Goal: Download file/media

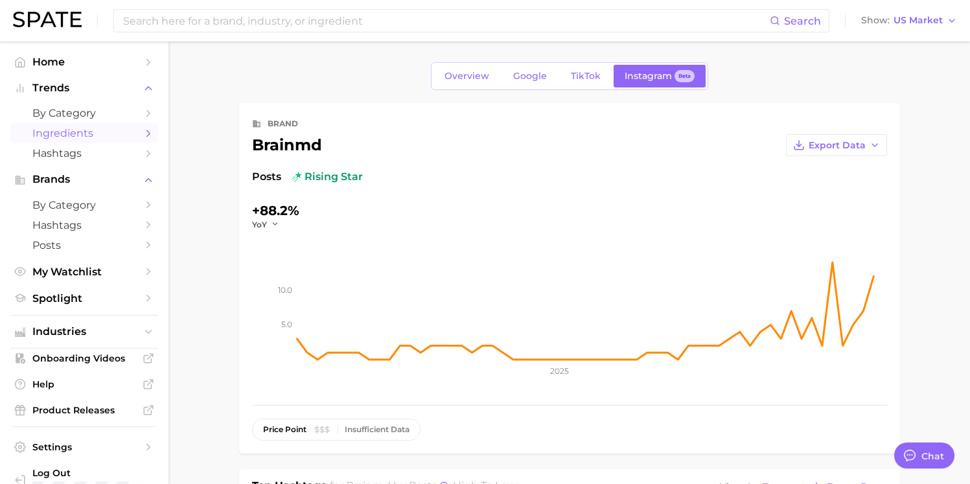
click at [57, 130] on span "Ingredients" at bounding box center [84, 133] width 104 height 12
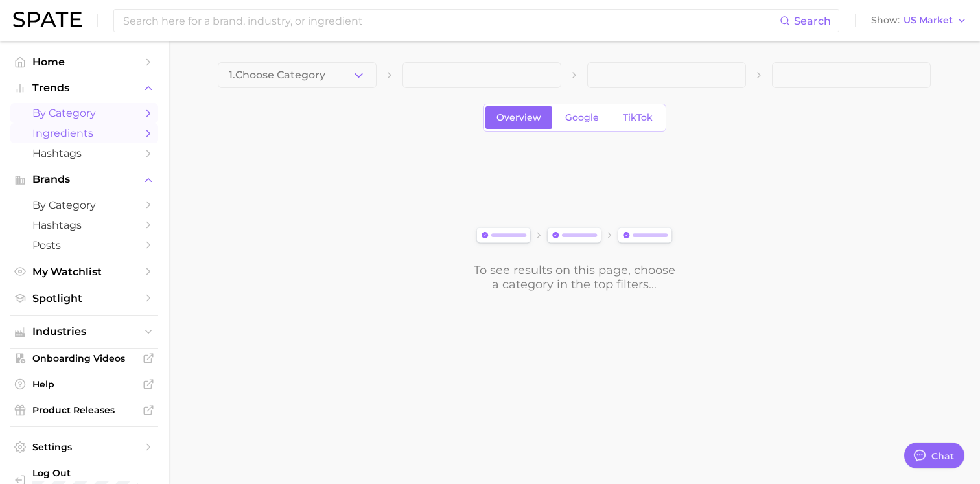
click at [72, 121] on link "by Category" at bounding box center [84, 113] width 148 height 20
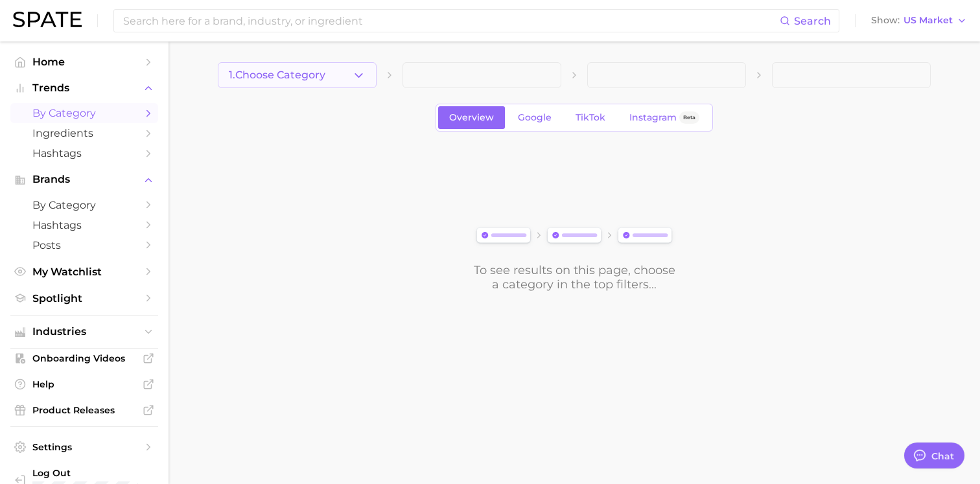
click at [365, 75] on icon "button" at bounding box center [359, 76] width 14 height 14
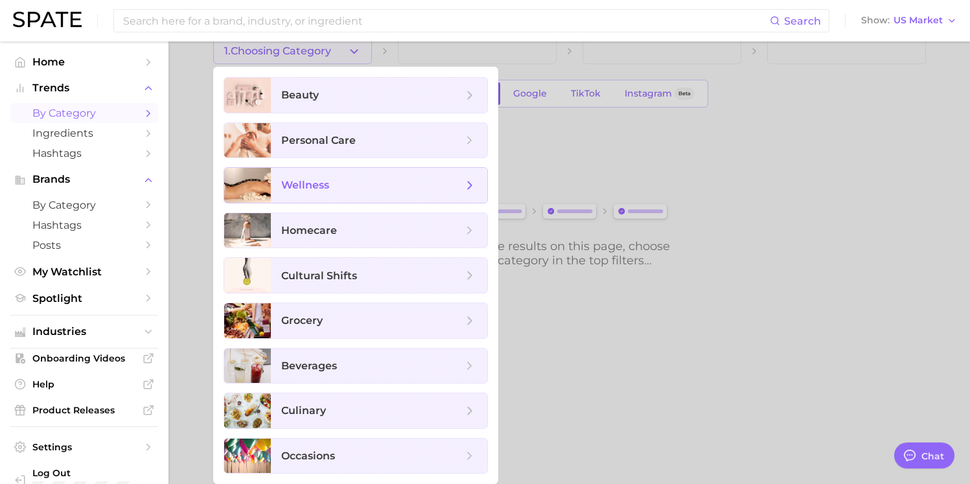
click at [351, 187] on span "wellness" at bounding box center [371, 185] width 181 height 14
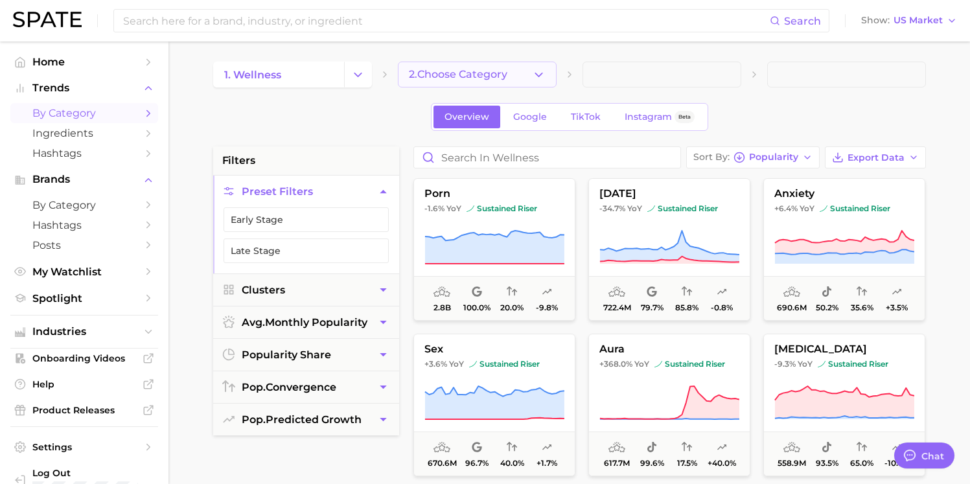
click at [513, 67] on button "2. Choose Category" at bounding box center [477, 75] width 159 height 26
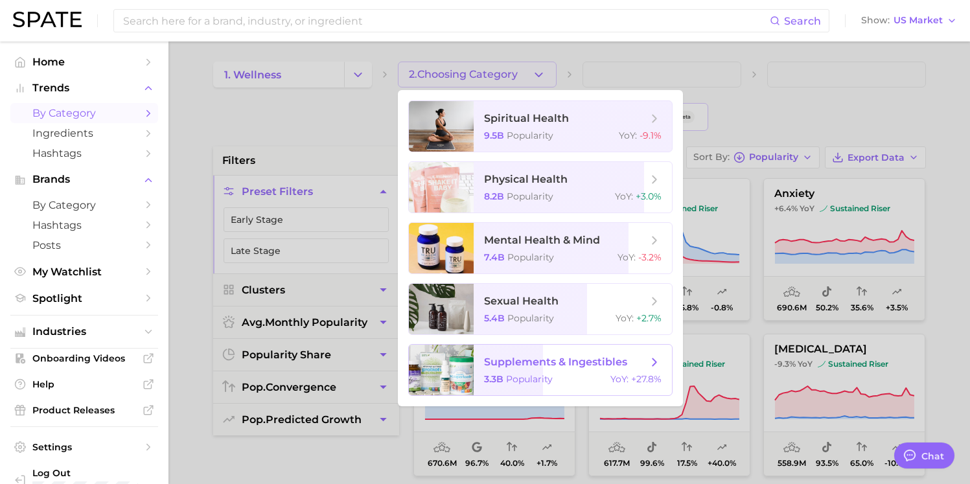
click at [537, 367] on span "supplements & ingestibles" at bounding box center [555, 362] width 143 height 12
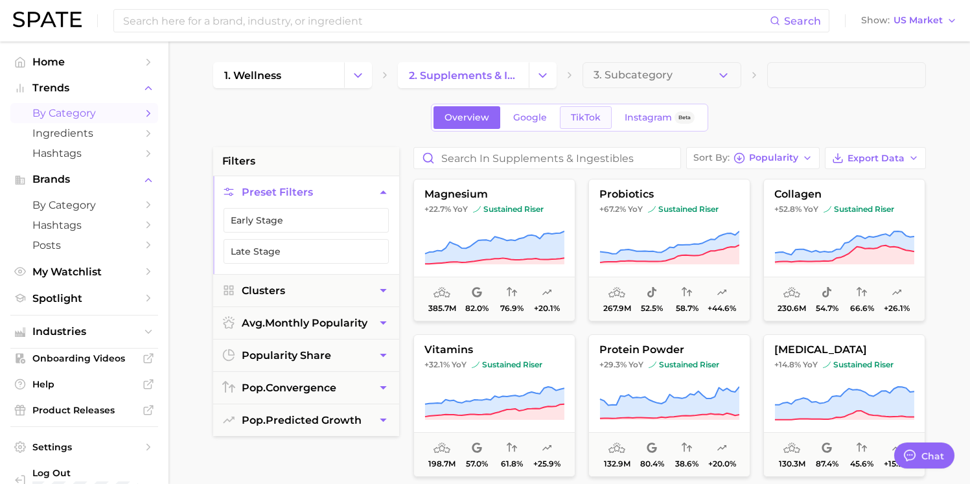
click at [594, 122] on span "TikTok" at bounding box center [586, 117] width 30 height 11
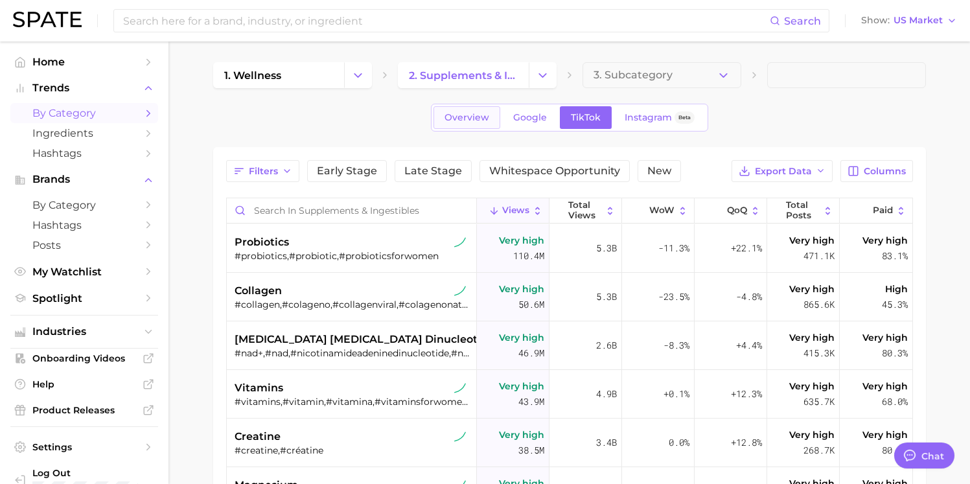
click at [475, 123] on link "Overview" at bounding box center [467, 117] width 67 height 23
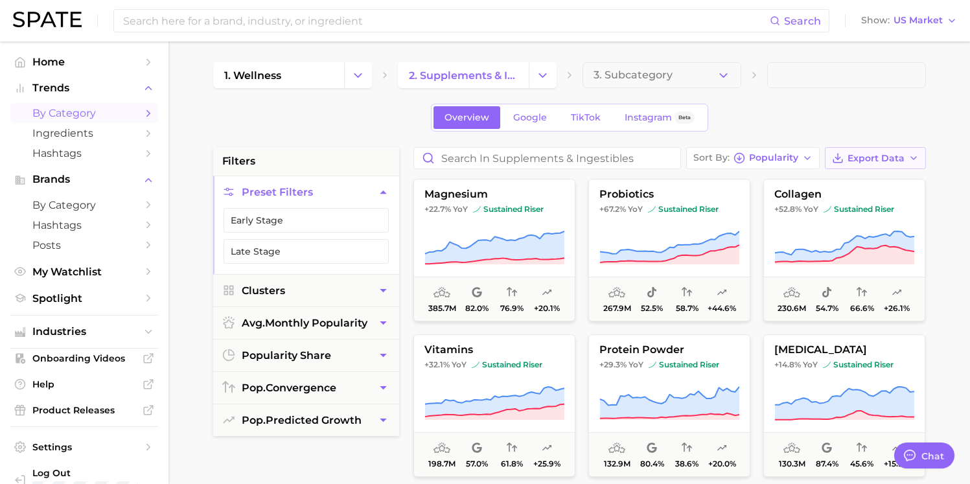
click at [878, 163] on span "Export Data" at bounding box center [876, 158] width 57 height 11
click at [864, 177] on span "Card Data CSV" at bounding box center [839, 182] width 68 height 11
click at [527, 117] on span "Google" at bounding box center [530, 117] width 34 height 11
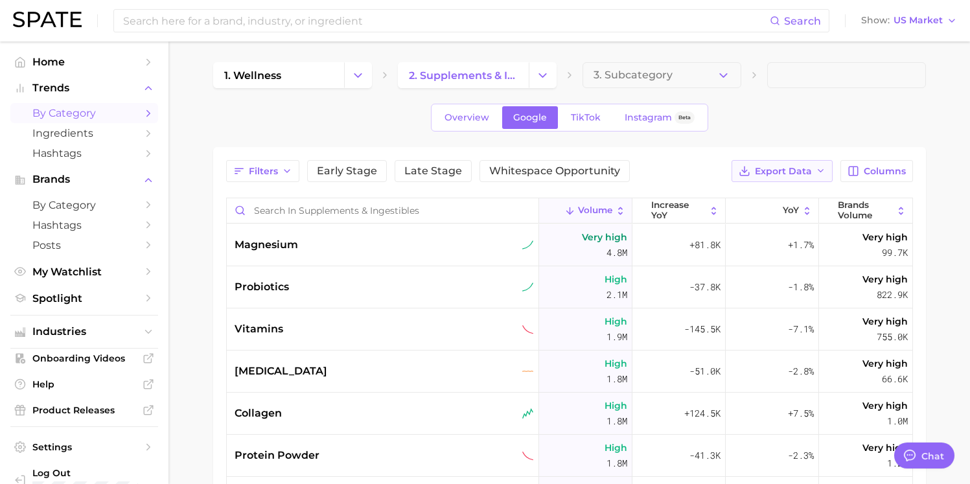
click at [791, 176] on span "Export Data" at bounding box center [783, 171] width 57 height 11
click at [776, 192] on span "Card Data CSV" at bounding box center [747, 195] width 68 height 11
click at [774, 167] on span "Export Data" at bounding box center [783, 171] width 57 height 11
click at [763, 216] on span "Time Series CSV" at bounding box center [751, 218] width 76 height 11
click at [478, 118] on span "Overview" at bounding box center [467, 117] width 45 height 11
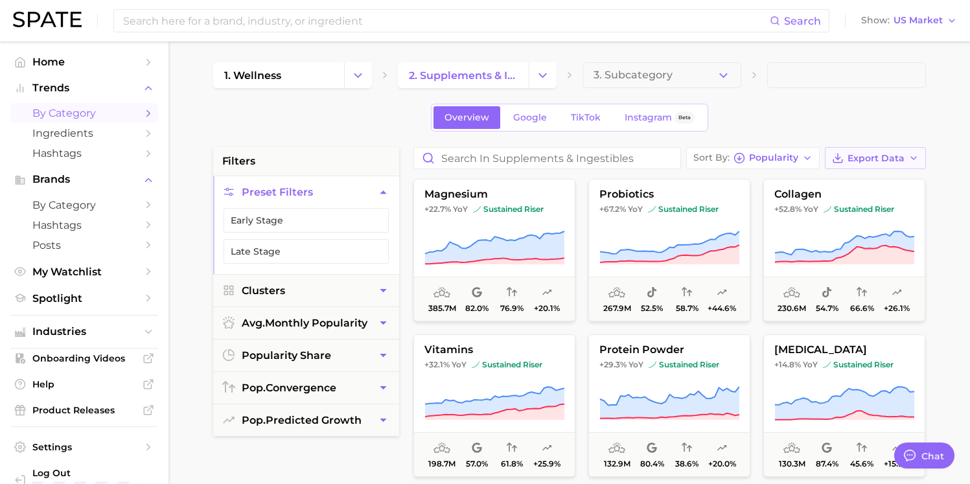
click at [890, 164] on button "Export Data" at bounding box center [875, 158] width 101 height 22
click at [870, 205] on span "Time Series CSV" at bounding box center [843, 205] width 76 height 11
click at [583, 112] on span "TikTok" at bounding box center [586, 117] width 30 height 11
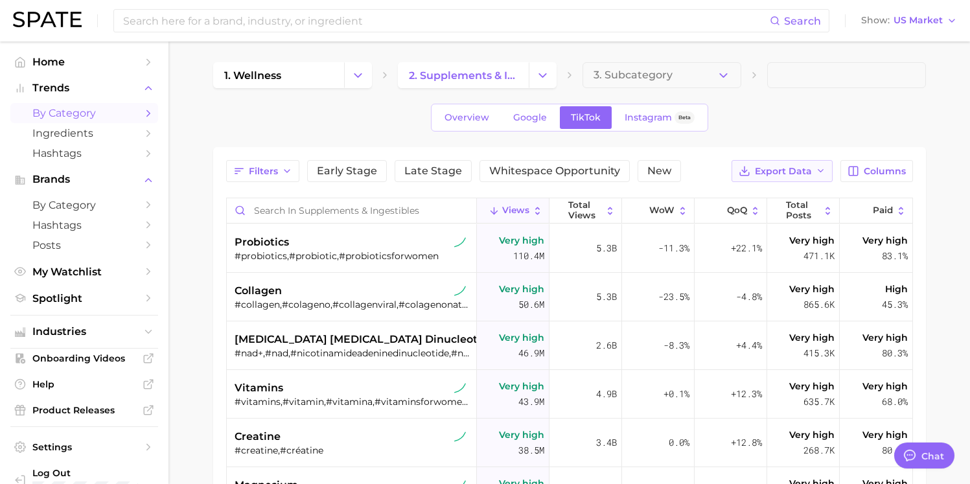
click at [805, 173] on span "Export Data" at bounding box center [783, 171] width 57 height 11
click at [785, 218] on span "Time Series CSV" at bounding box center [751, 218] width 76 height 11
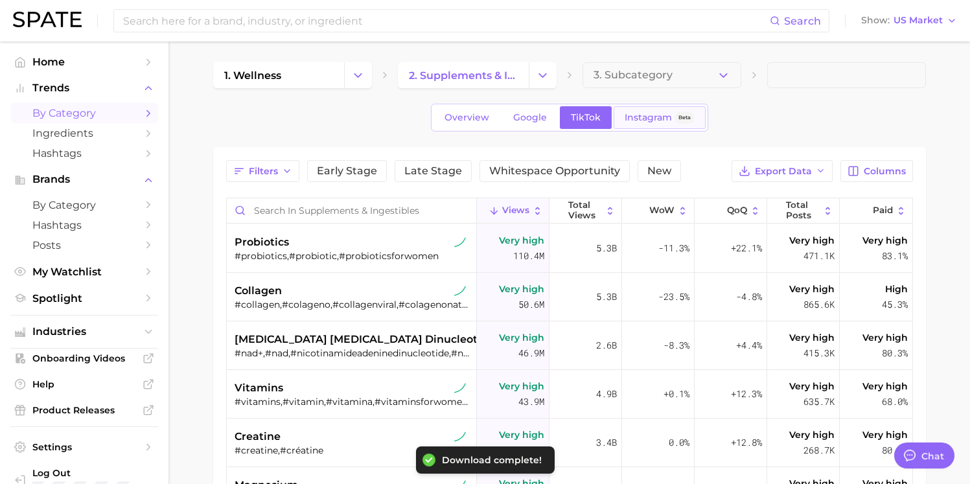
click at [643, 119] on span "Instagram" at bounding box center [648, 117] width 47 height 11
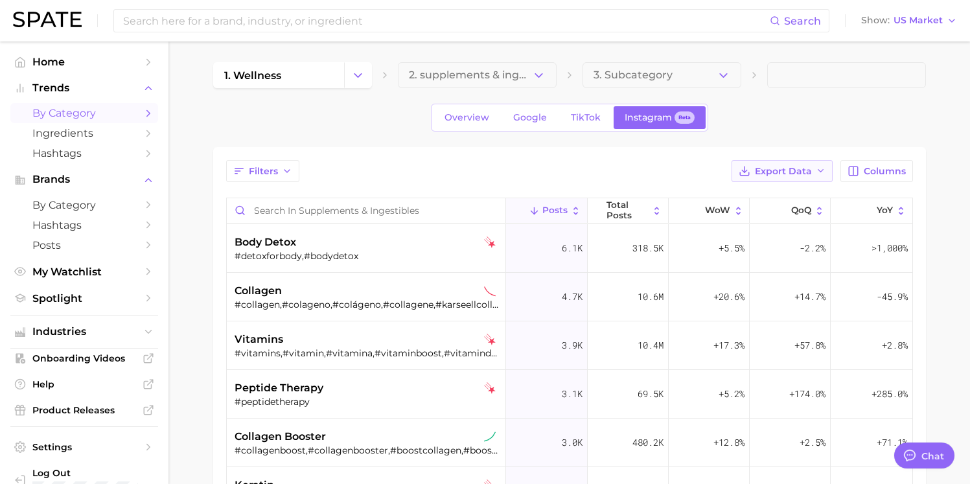
click at [809, 174] on span "Export Data" at bounding box center [783, 171] width 57 height 11
click at [786, 214] on span "Time Series CSV" at bounding box center [751, 218] width 76 height 11
click at [474, 127] on link "Overview" at bounding box center [467, 117] width 67 height 23
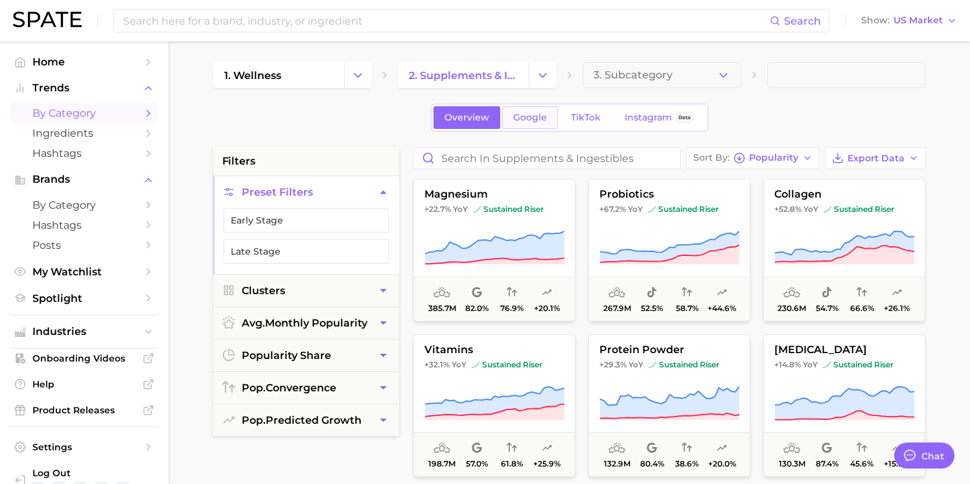
click at [522, 119] on span "Google" at bounding box center [530, 117] width 34 height 11
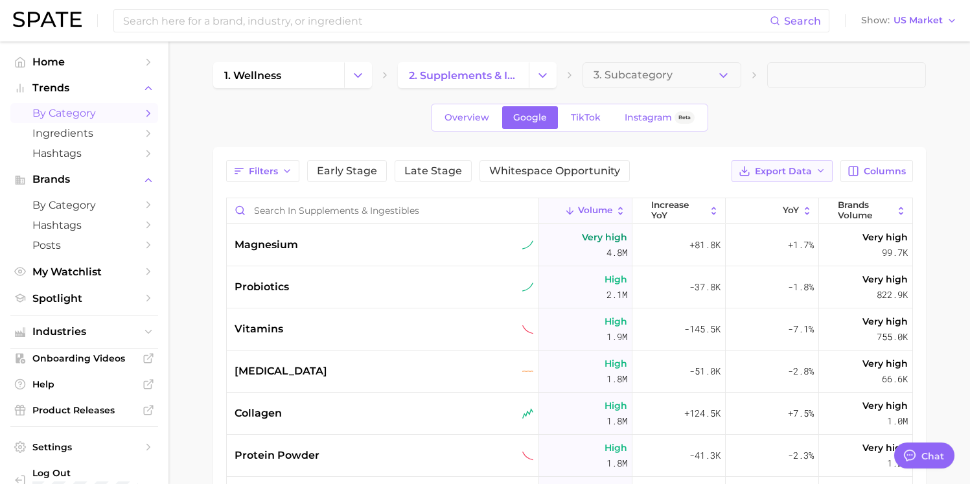
click at [773, 173] on span "Export Data" at bounding box center [783, 171] width 57 height 11
click at [758, 216] on span "Time Series CSV" at bounding box center [751, 218] width 76 height 11
click at [583, 111] on link "TikTok" at bounding box center [586, 117] width 52 height 23
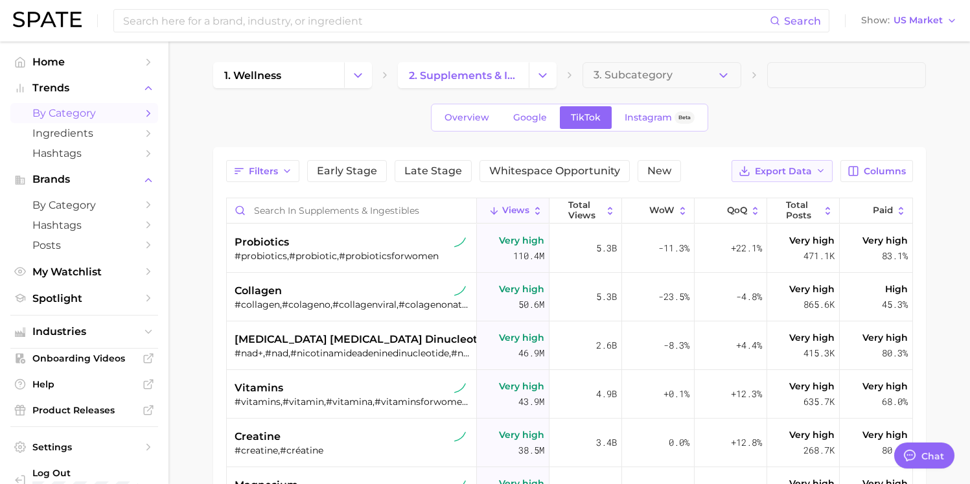
click at [809, 170] on span "Export Data" at bounding box center [783, 171] width 57 height 11
click at [781, 219] on span "Time Series CSV" at bounding box center [751, 218] width 76 height 11
click at [652, 123] on link "Instagram Beta" at bounding box center [660, 117] width 92 height 23
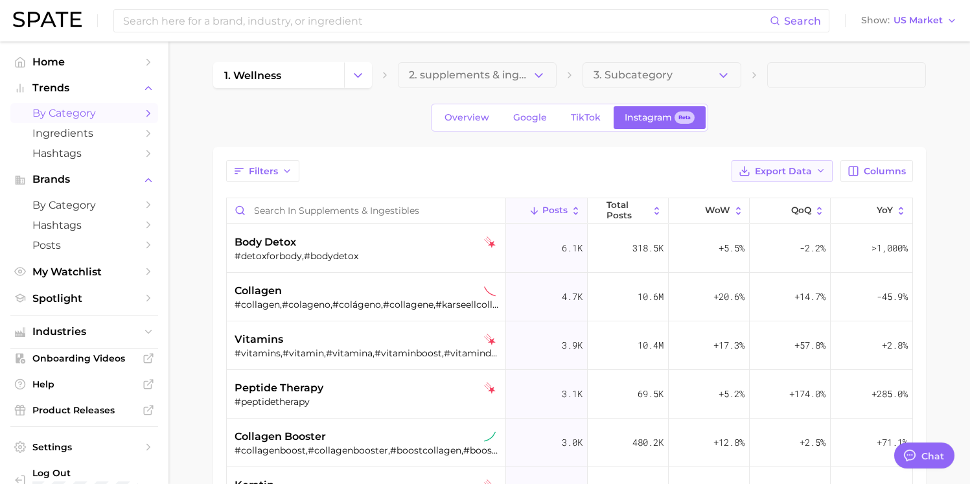
click at [794, 173] on span "Export Data" at bounding box center [783, 171] width 57 height 11
click at [769, 220] on span "Time Series CSV" at bounding box center [751, 218] width 76 height 11
